Goal: Navigation & Orientation: Go to known website

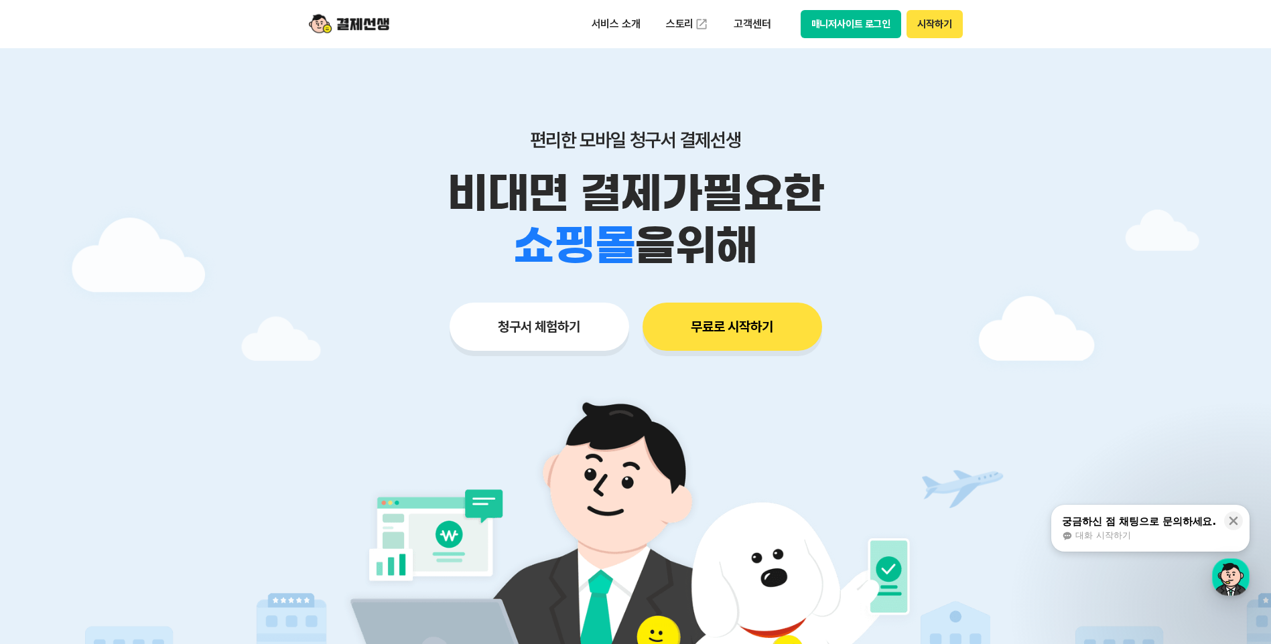
click at [931, 23] on button "시작하기" at bounding box center [934, 24] width 56 height 28
